Goal: Task Accomplishment & Management: Use online tool/utility

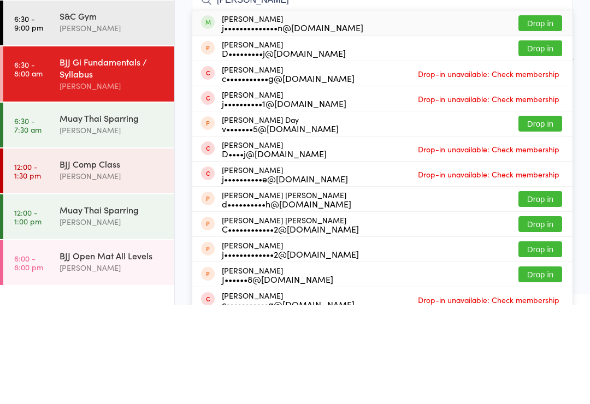
type input "[PERSON_NAME]"
click at [549, 114] on button "Drop in" at bounding box center [541, 122] width 44 height 16
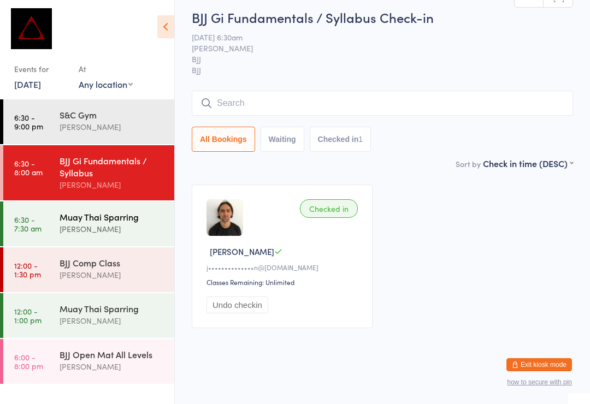
click at [114, 232] on div "[PERSON_NAME]" at bounding box center [112, 229] width 105 height 13
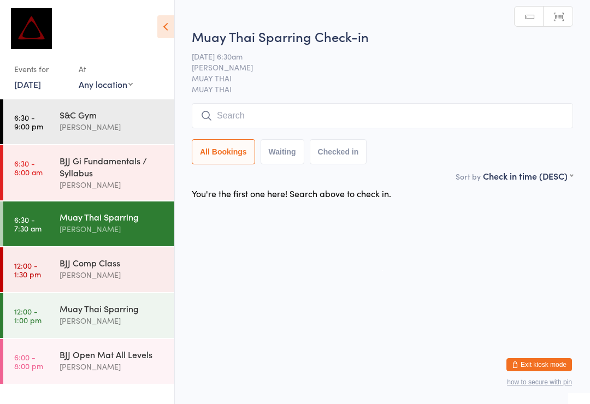
click at [285, 114] on input "search" at bounding box center [382, 115] width 381 height 25
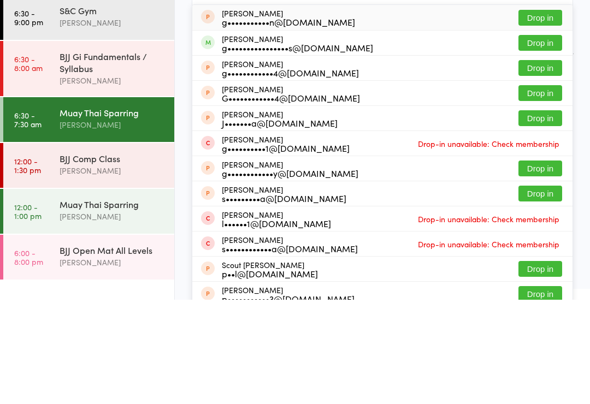
type input "[PERSON_NAME]"
click at [550, 139] on button "Drop in" at bounding box center [541, 147] width 44 height 16
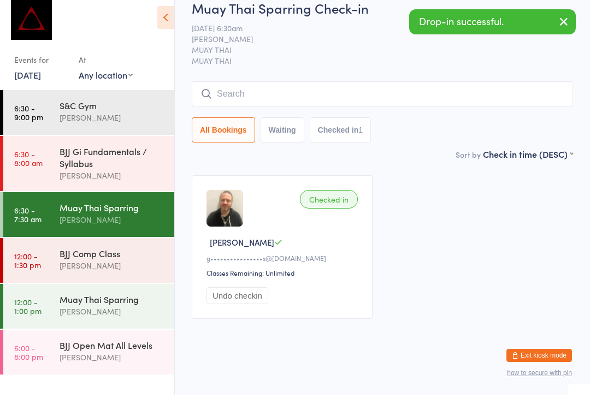
click at [384, 43] on span "[PERSON_NAME]" at bounding box center [374, 48] width 365 height 11
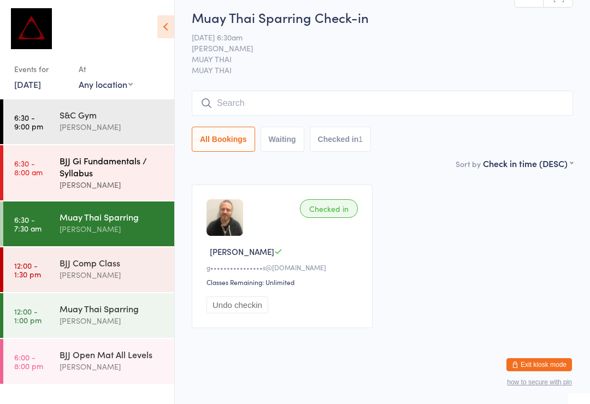
click at [116, 177] on div "BJJ Gi Fundamentals / Syllabus" at bounding box center [112, 167] width 105 height 24
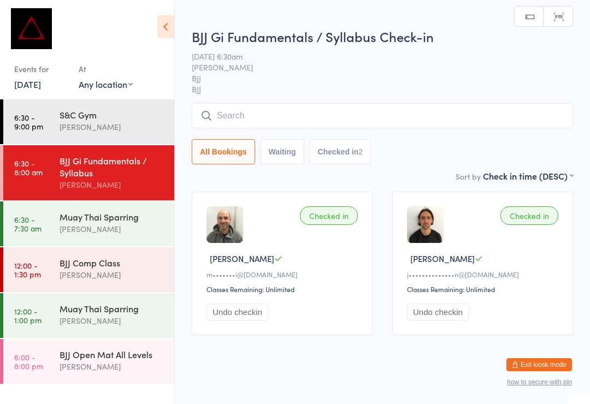
click at [454, 113] on input "search" at bounding box center [382, 115] width 381 height 25
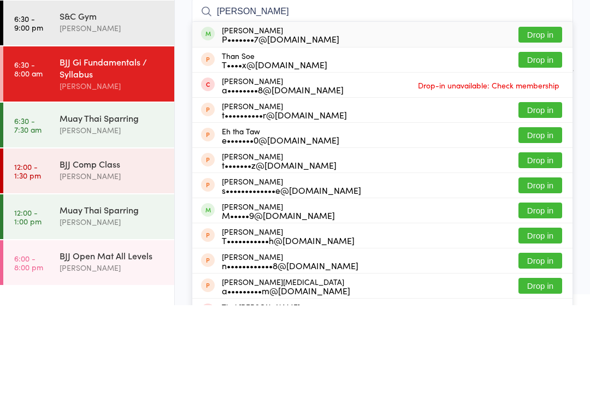
type input "[PERSON_NAME]"
click at [541, 126] on button "Drop in" at bounding box center [541, 134] width 44 height 16
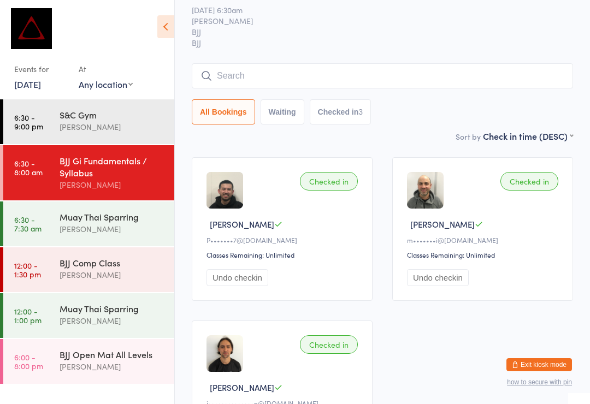
scroll to position [38, 0]
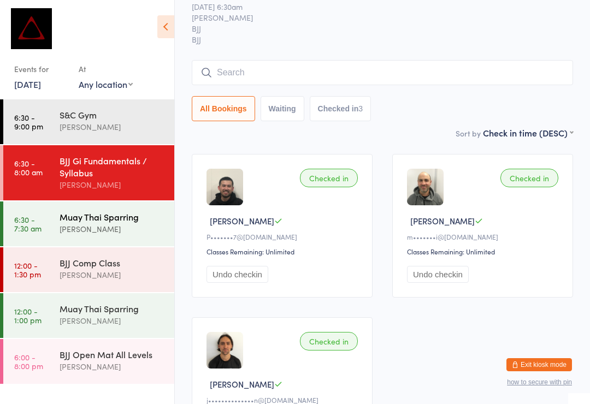
click at [139, 223] on div "Muay Thai Sparring" at bounding box center [112, 217] width 105 height 12
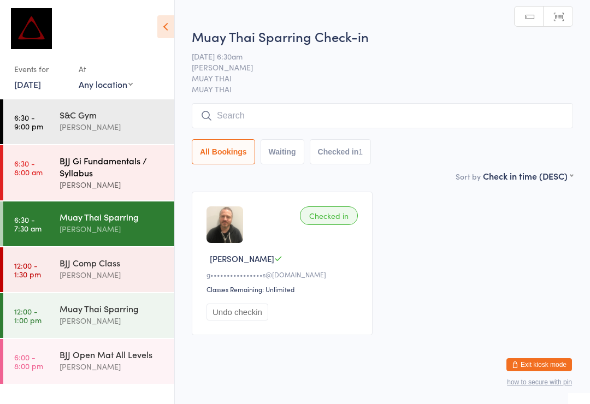
click at [131, 166] on div "BJJ Gi Fundamentals / Syllabus" at bounding box center [112, 167] width 105 height 24
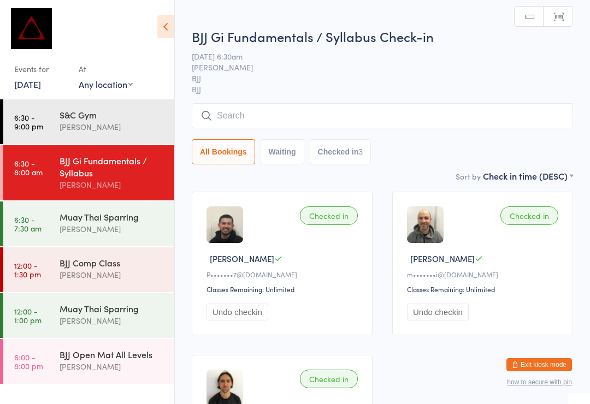
click at [349, 119] on input "search" at bounding box center [382, 115] width 381 height 25
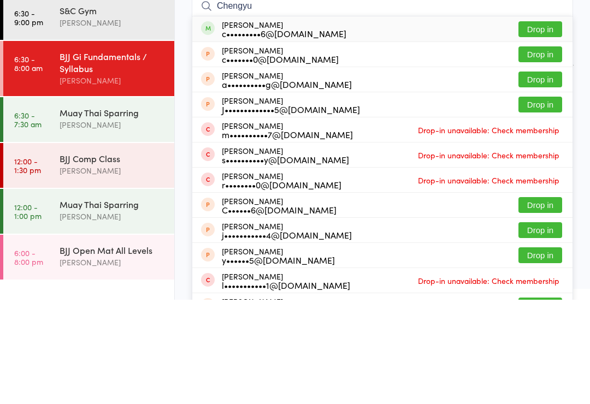
type input "Chengyu"
click at [550, 126] on button "Drop in" at bounding box center [541, 134] width 44 height 16
